Goal: Information Seeking & Learning: Find specific fact

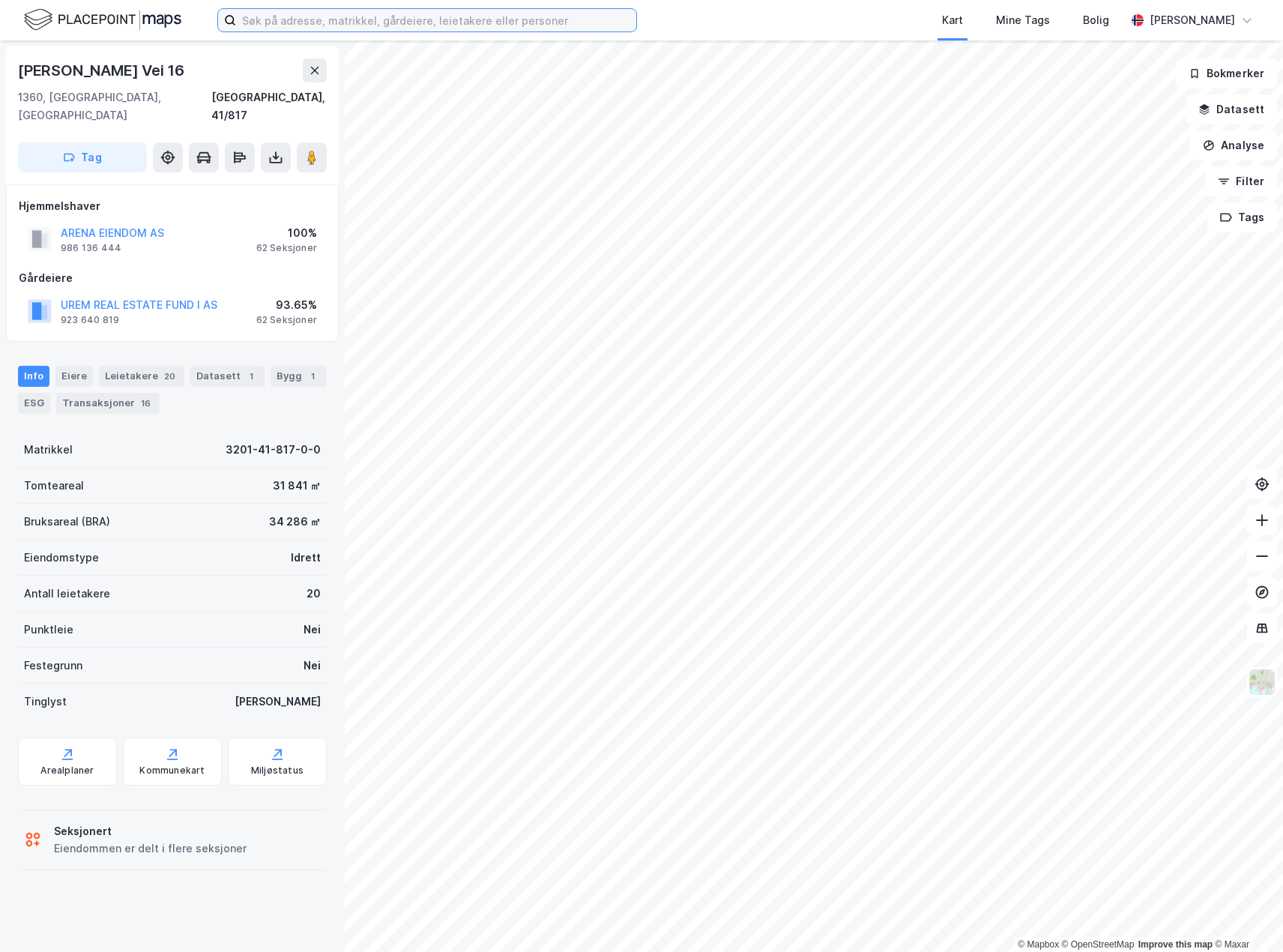
click at [345, 22] on input at bounding box center [436, 20] width 400 height 23
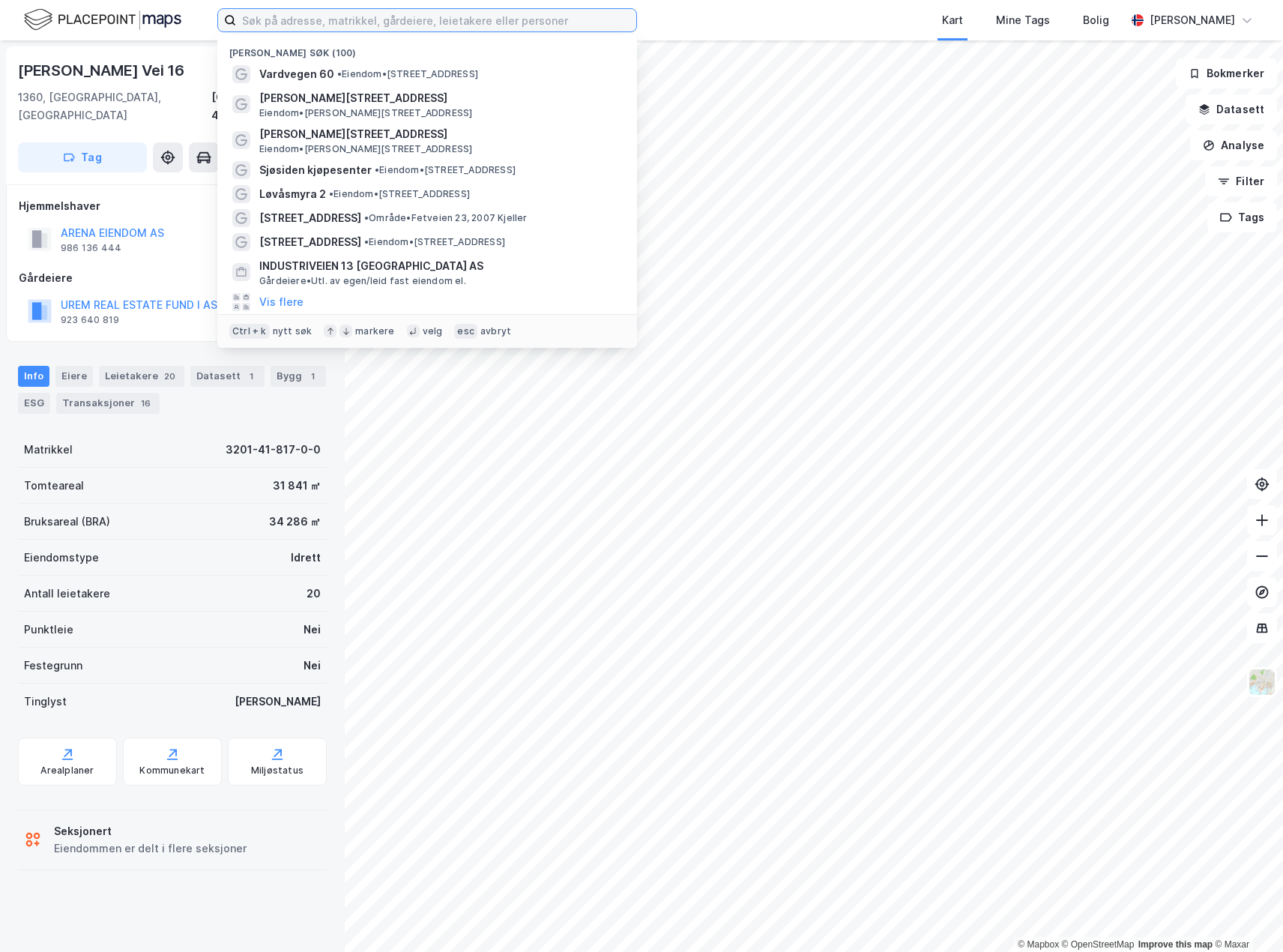
click at [279, 26] on input at bounding box center [436, 20] width 400 height 23
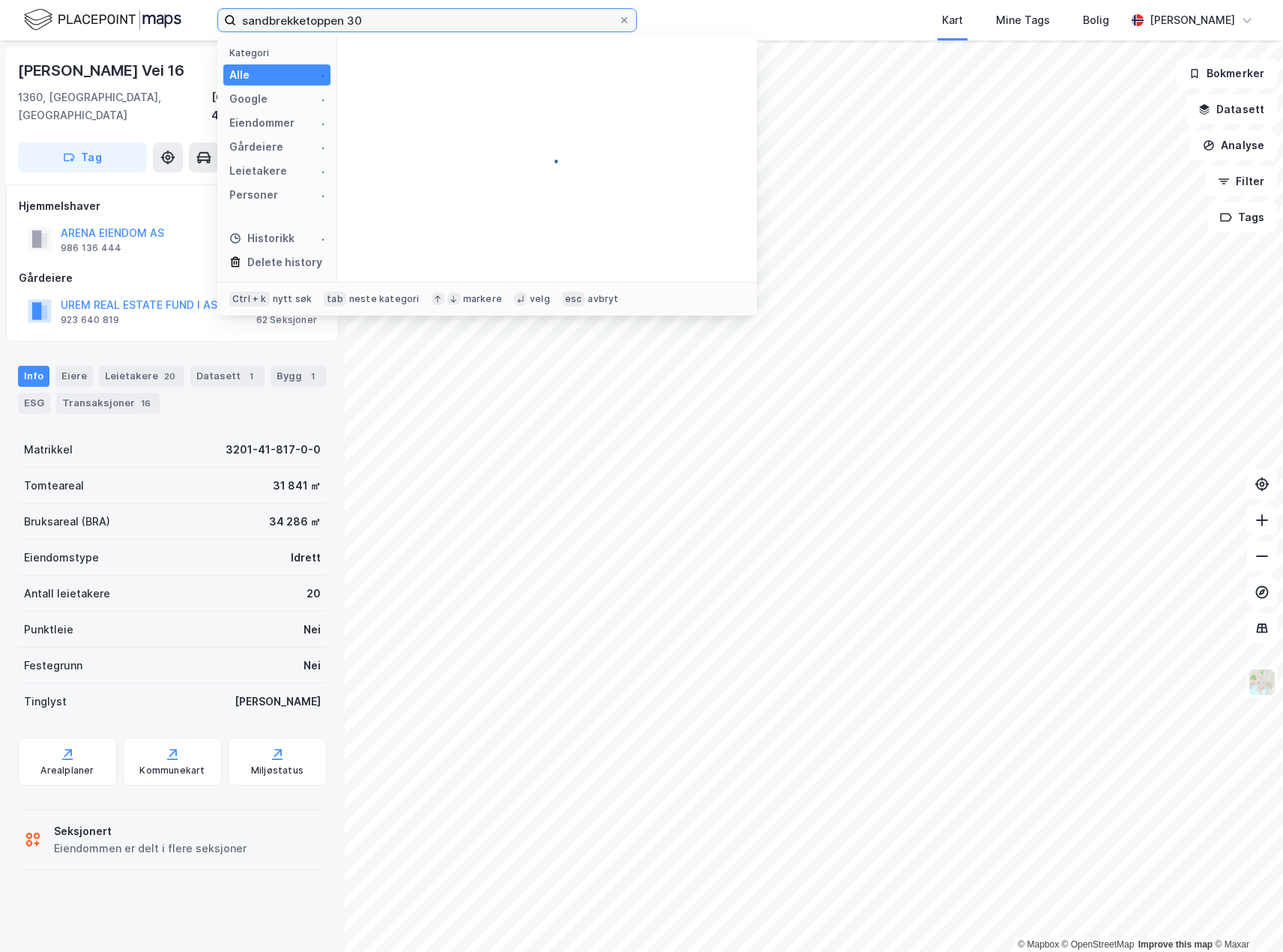
type input "sandbrekketoppen 30"
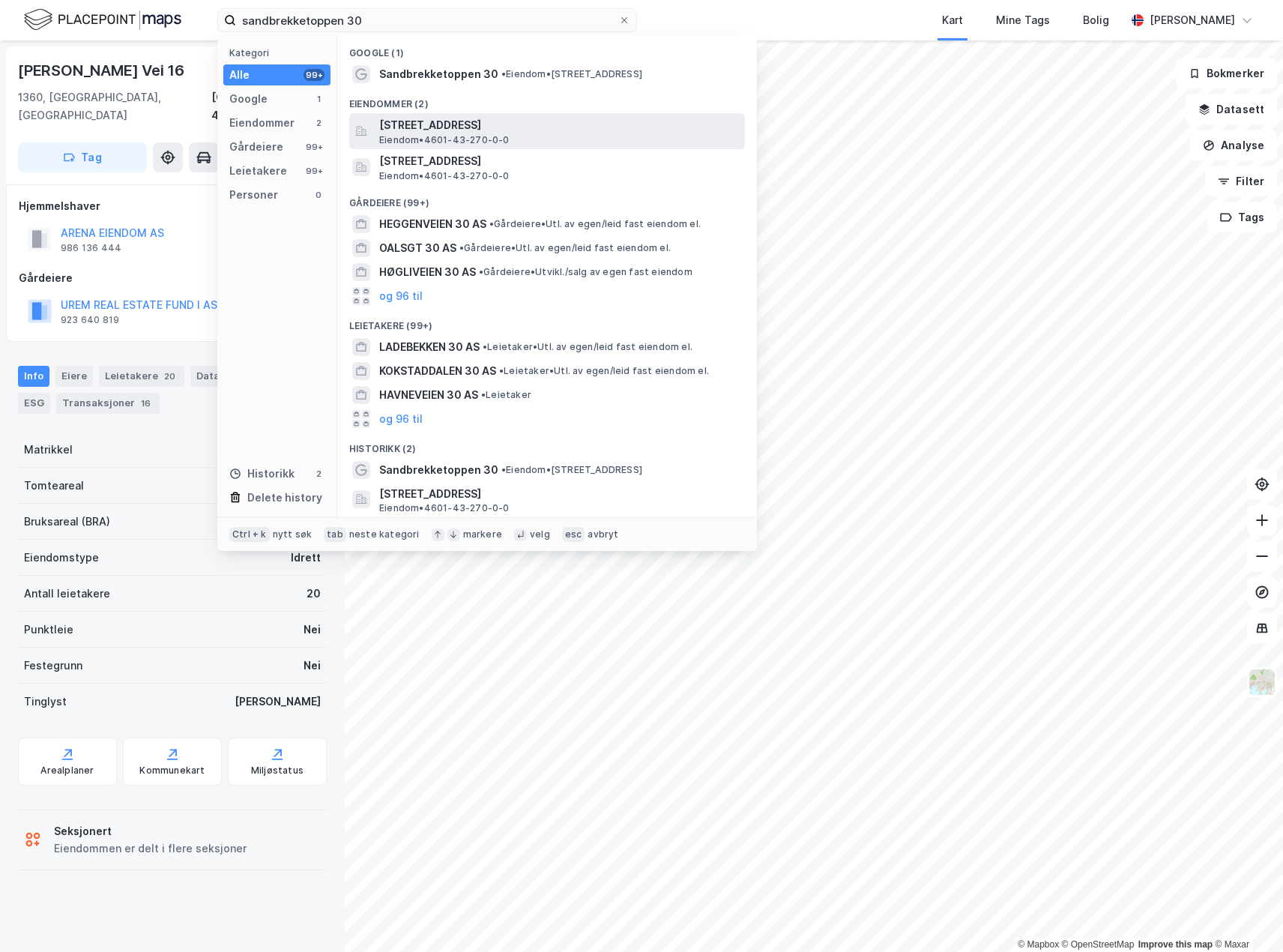
click at [460, 124] on span "[STREET_ADDRESS]" at bounding box center [559, 125] width 360 height 18
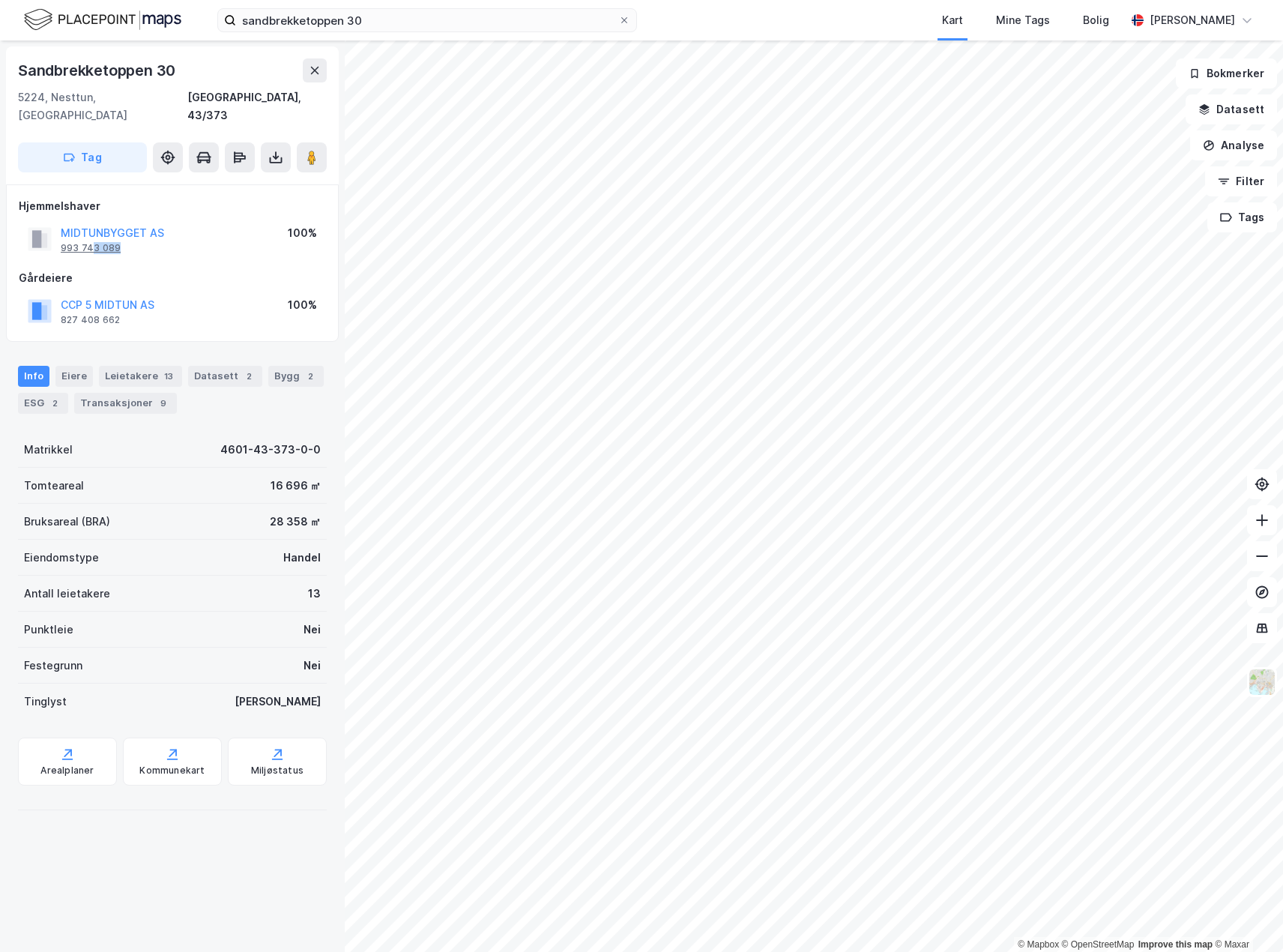
drag, startPoint x: 124, startPoint y: 230, endPoint x: 91, endPoint y: 235, distance: 33.4
click at [91, 235] on div "MIDTUNBYGGET AS 993 743 089" at bounding box center [112, 239] width 103 height 30
click at [90, 242] on div "993 743 089" at bounding box center [91, 248] width 60 height 12
